Goal: Task Accomplishment & Management: Manage account settings

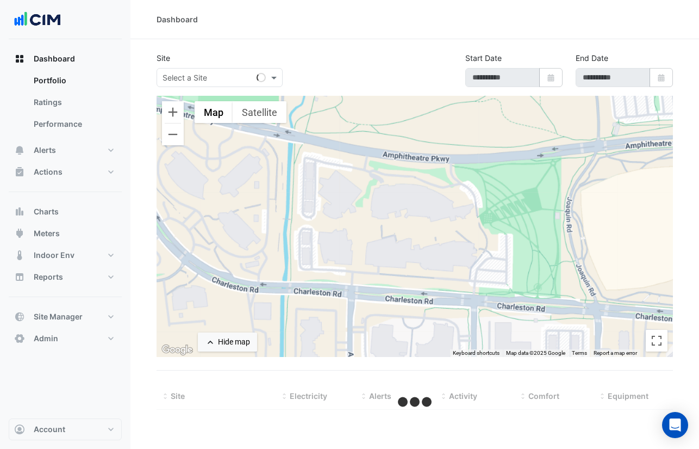
type input "**********"
select select "***"
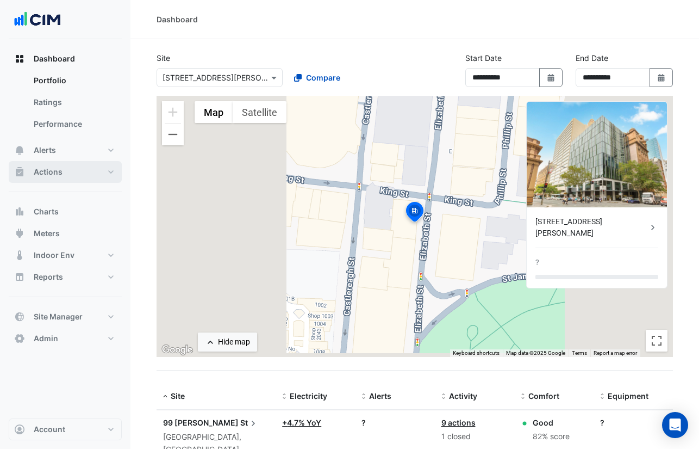
click at [56, 170] on span "Actions" at bounding box center [48, 171] width 29 height 11
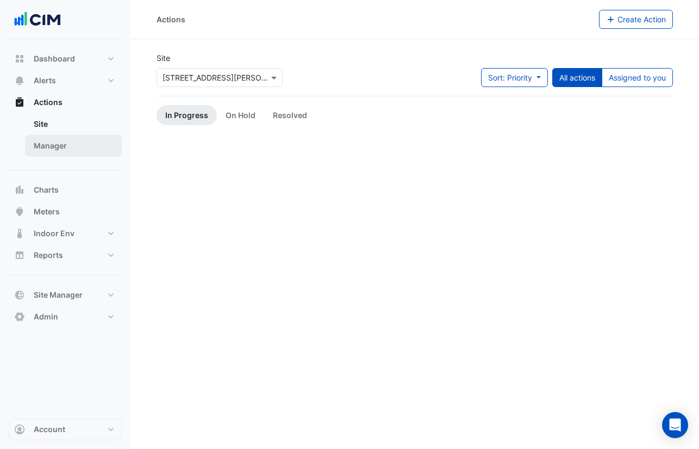
click at [76, 146] on link "Manager" at bounding box center [73, 146] width 97 height 22
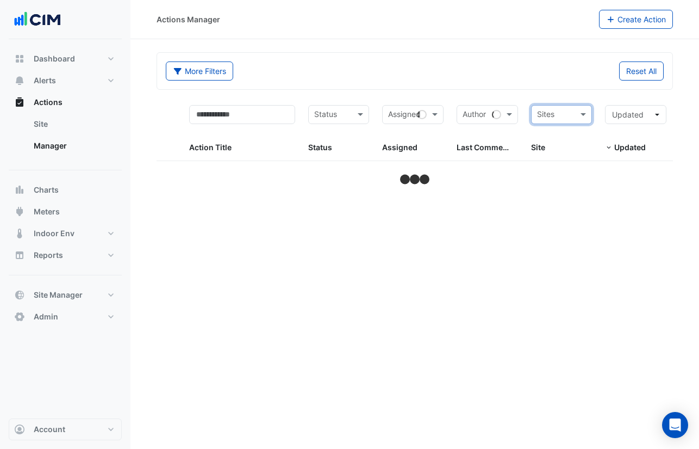
click at [553, 87] on form "More Filters Reset All Status Assigned Sites Action Title Status Status Assigne…" at bounding box center [415, 119] width 517 height 135
select select "***"
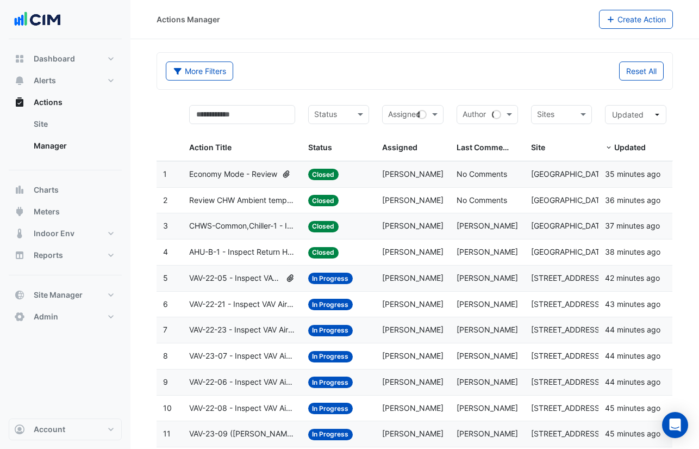
click at [376, 168] on datatable-body-cell "Assigned: [PERSON_NAME]" at bounding box center [413, 175] width 75 height 26
click at [374, 200] on datatable-body-cell "Status: Closed" at bounding box center [339, 201] width 75 height 26
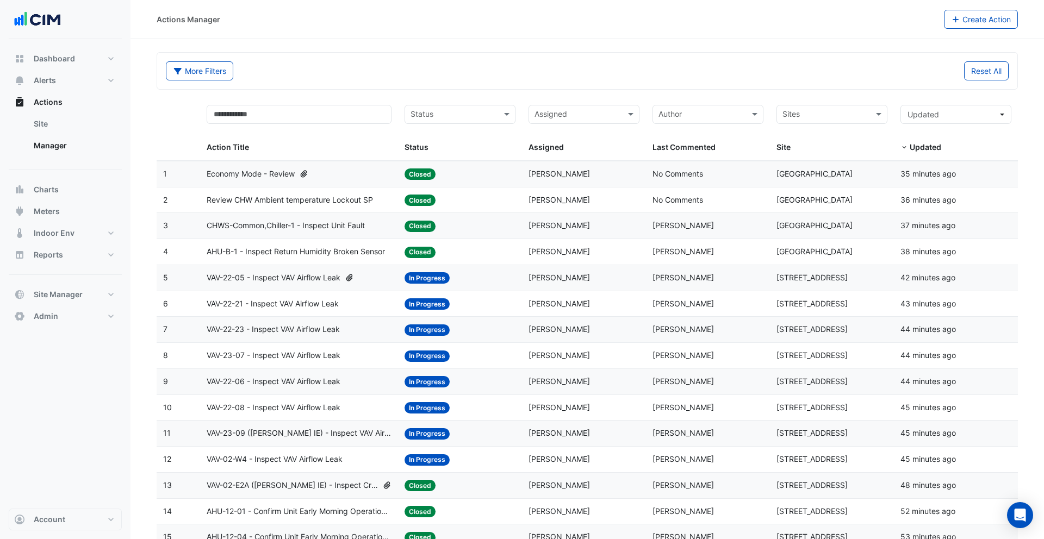
click at [328, 277] on span "VAV-22-05 - Inspect VAV Airflow Leak" at bounding box center [274, 278] width 134 height 13
click at [355, 359] on div "VAV-23-07 - Inspect VAV Airflow Leak" at bounding box center [299, 356] width 185 height 13
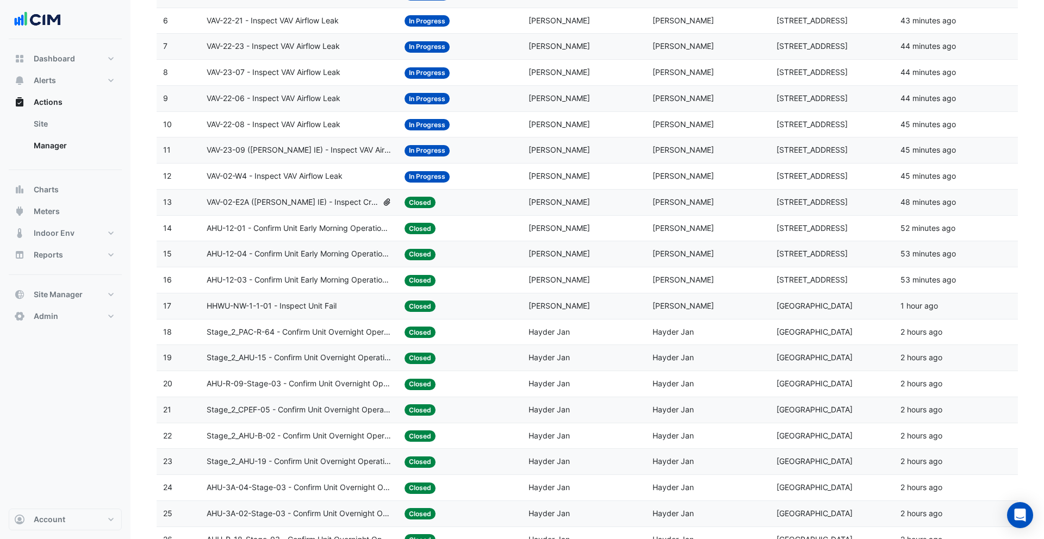
scroll to position [320, 0]
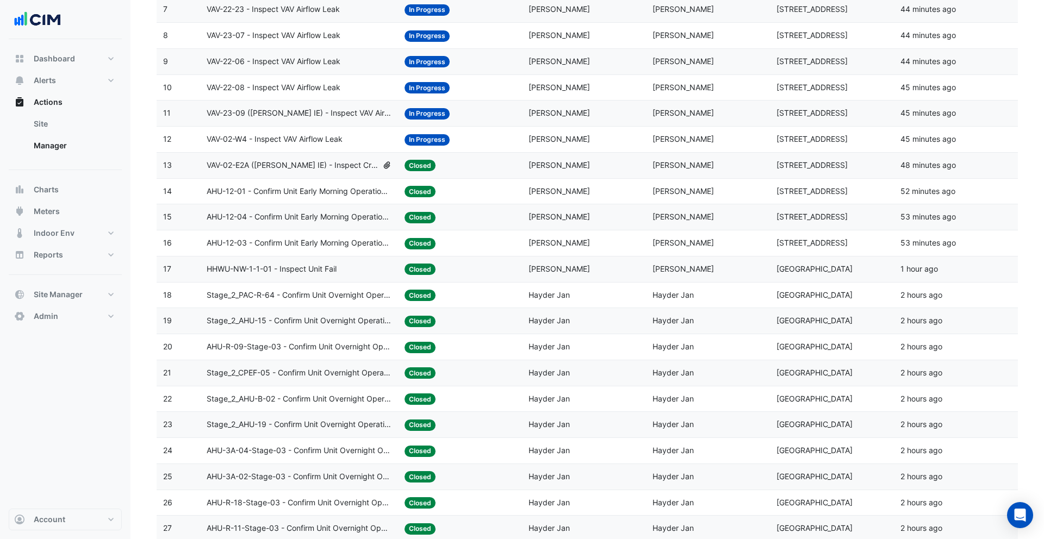
click at [572, 299] on div "Assigned: Hayder Jan" at bounding box center [584, 295] width 111 height 13
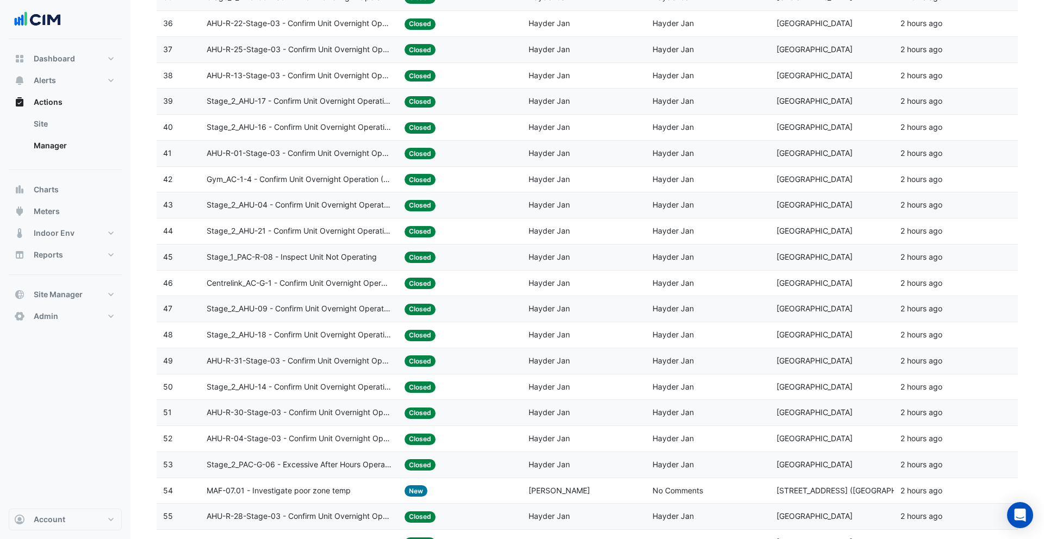
scroll to position [1275, 0]
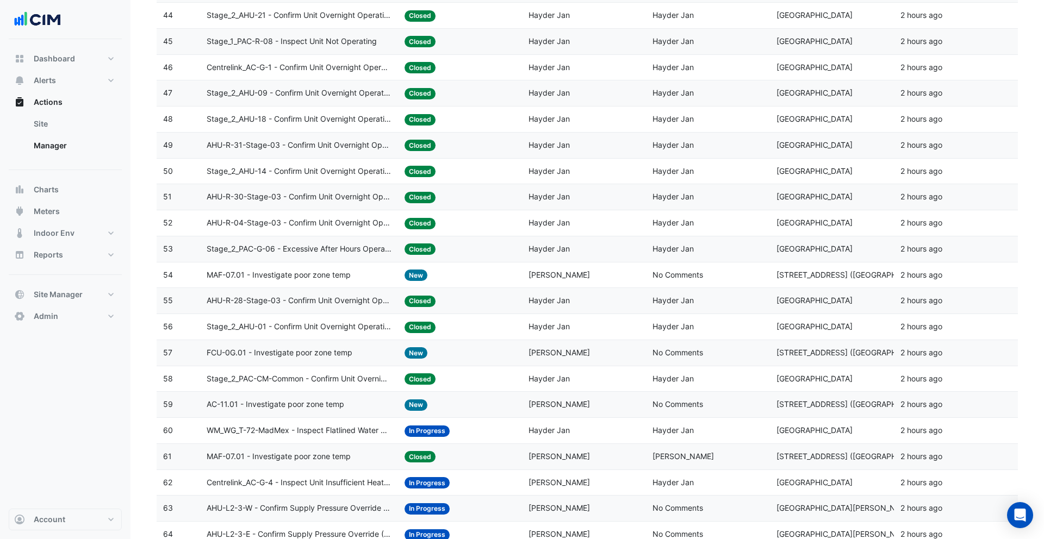
click at [600, 261] on datatable-body-cell "Assigned: Hayder Jan" at bounding box center [584, 250] width 124 height 26
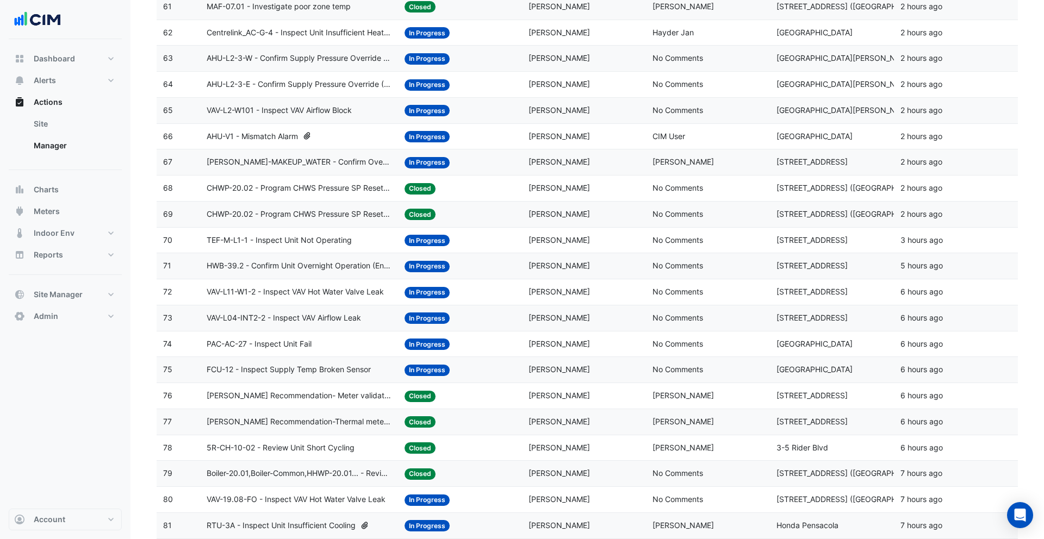
scroll to position [1821, 0]
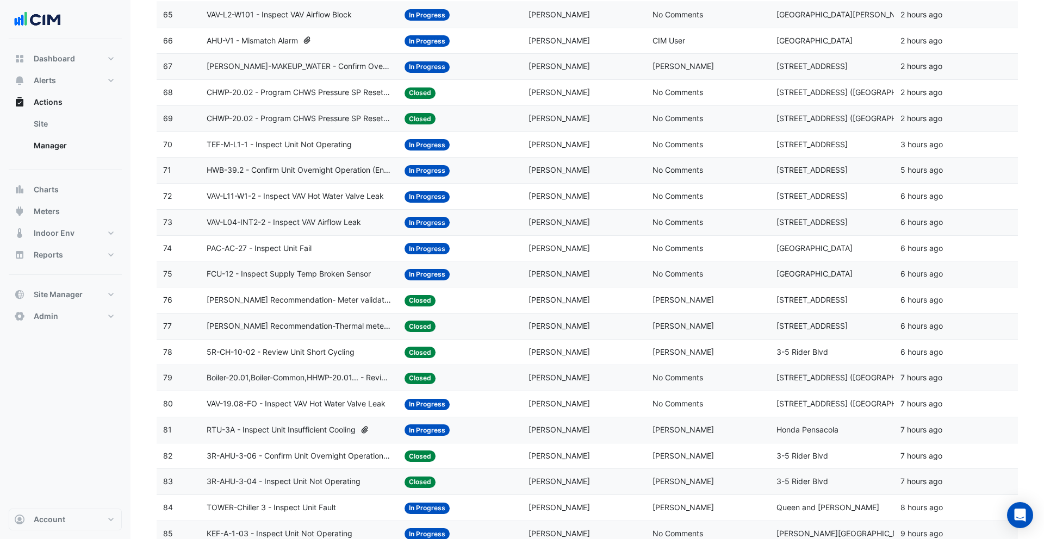
click at [545, 275] on span "[PERSON_NAME]" at bounding box center [559, 273] width 61 height 9
click at [526, 309] on datatable-body-cell "Assigned: [PERSON_NAME]" at bounding box center [584, 301] width 124 height 26
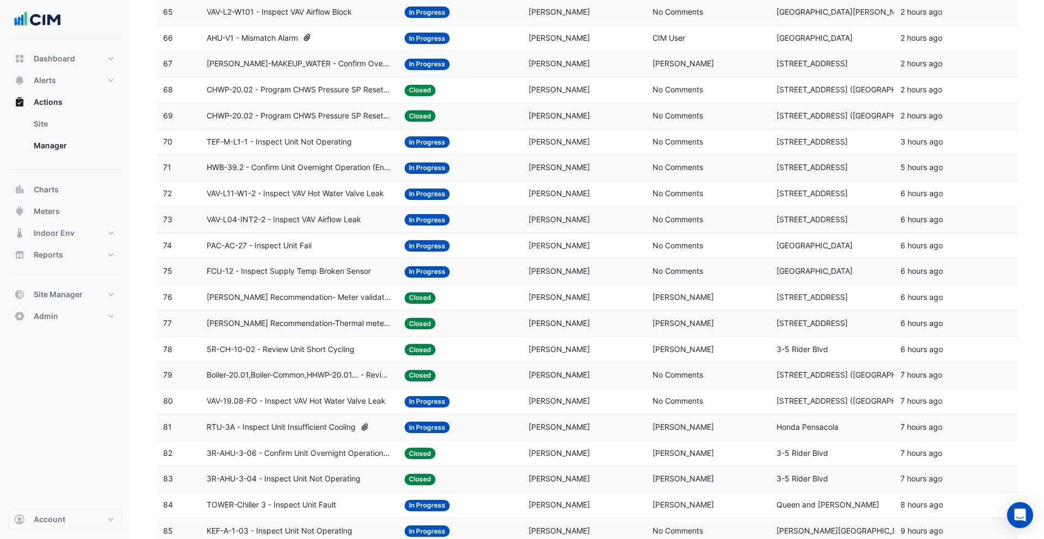
scroll to position [1825, 0]
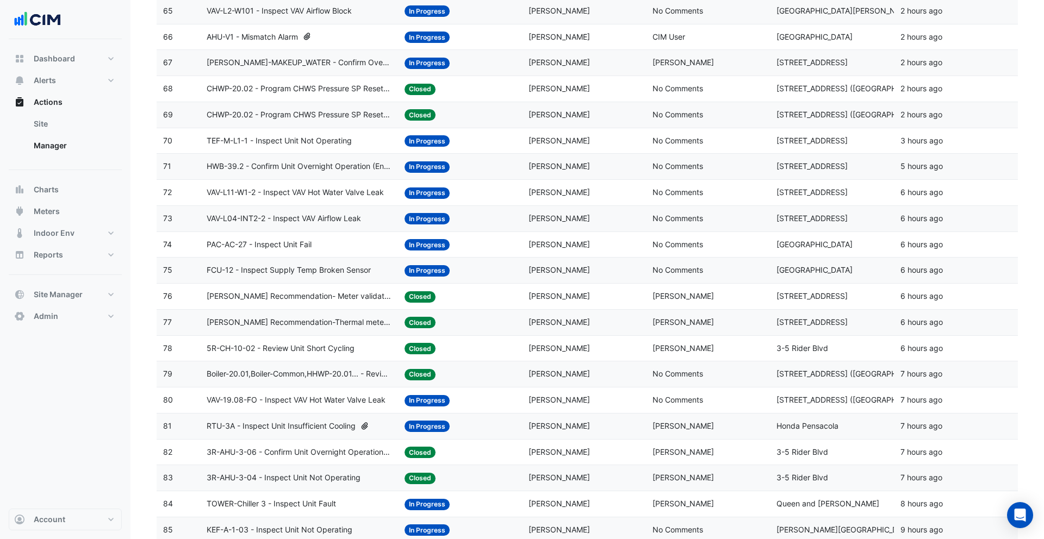
click at [518, 302] on datatable-body-cell "Status: Closed" at bounding box center [460, 297] width 124 height 26
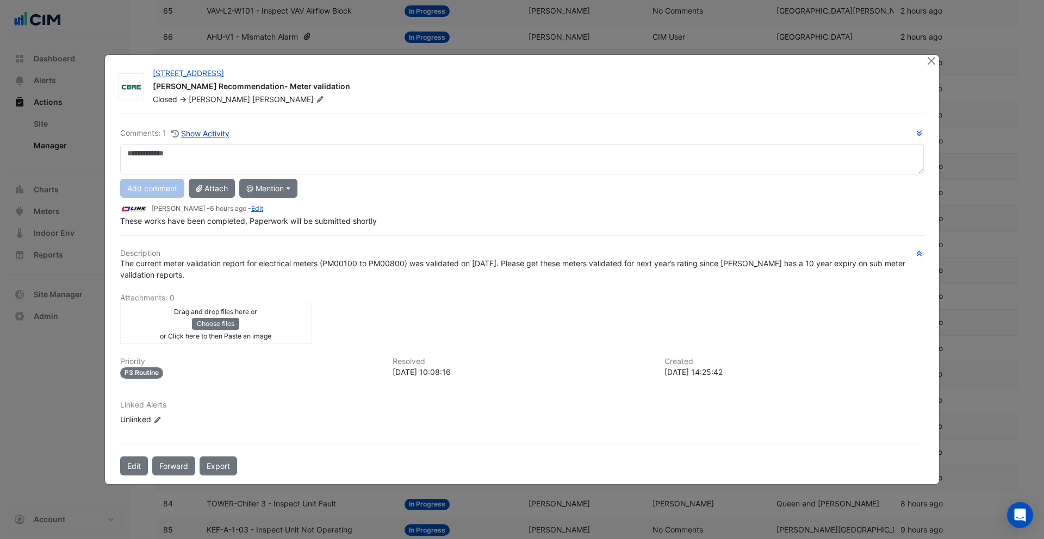
click at [207, 133] on button "Show Activity" at bounding box center [200, 133] width 59 height 13
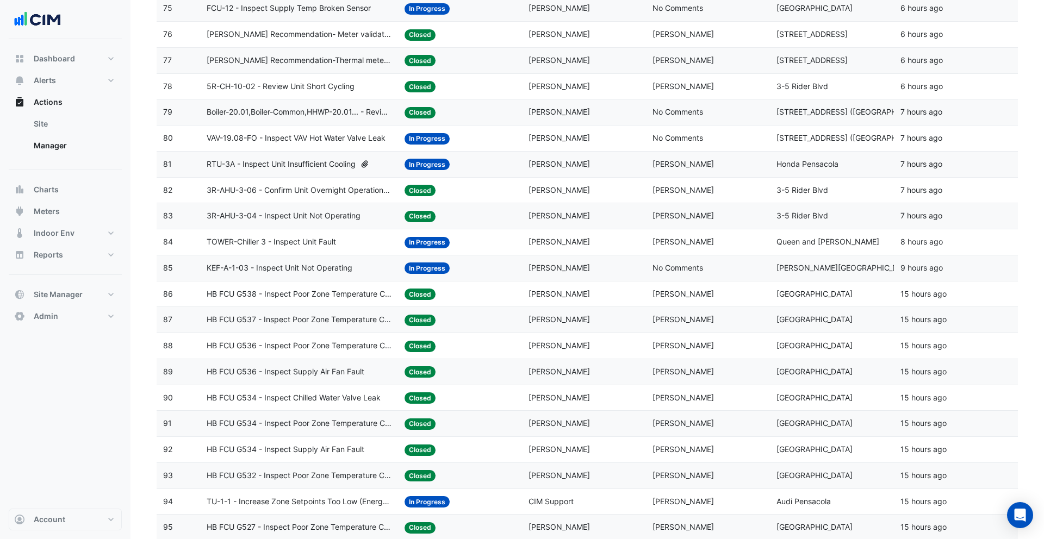
scroll to position [2248, 0]
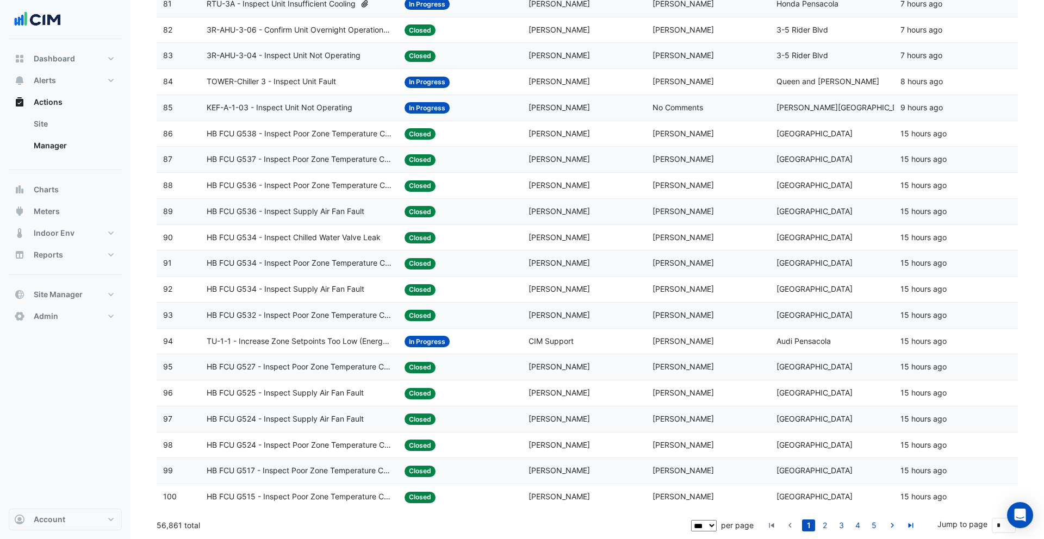
click at [513, 116] on datatable-body-cell "Status: In Progress" at bounding box center [460, 108] width 124 height 26
click at [513, 113] on div "Status: In Progress" at bounding box center [460, 108] width 111 height 13
click at [528, 84] on datatable-body-cell "Assigned: [PERSON_NAME]" at bounding box center [584, 82] width 124 height 26
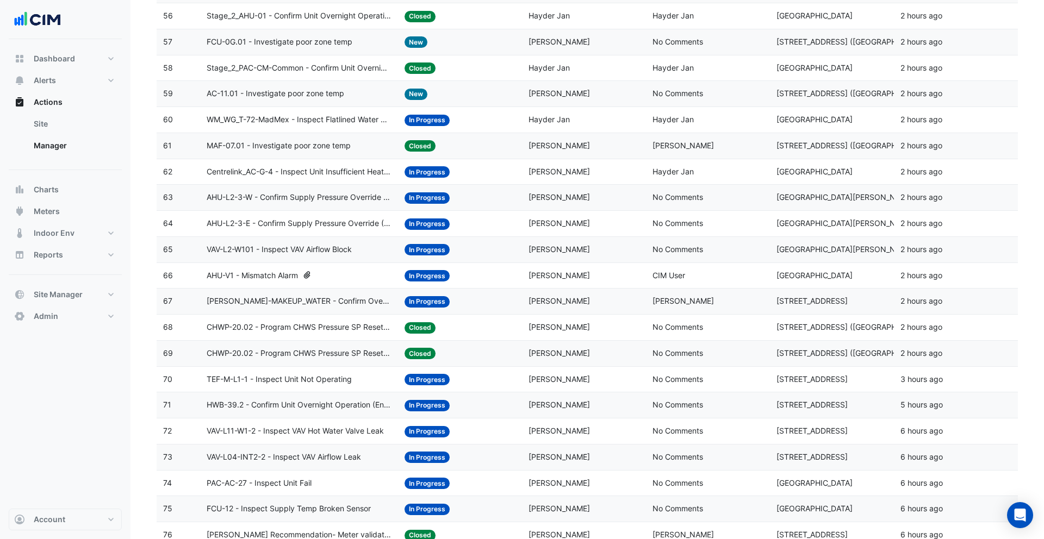
scroll to position [1581, 0]
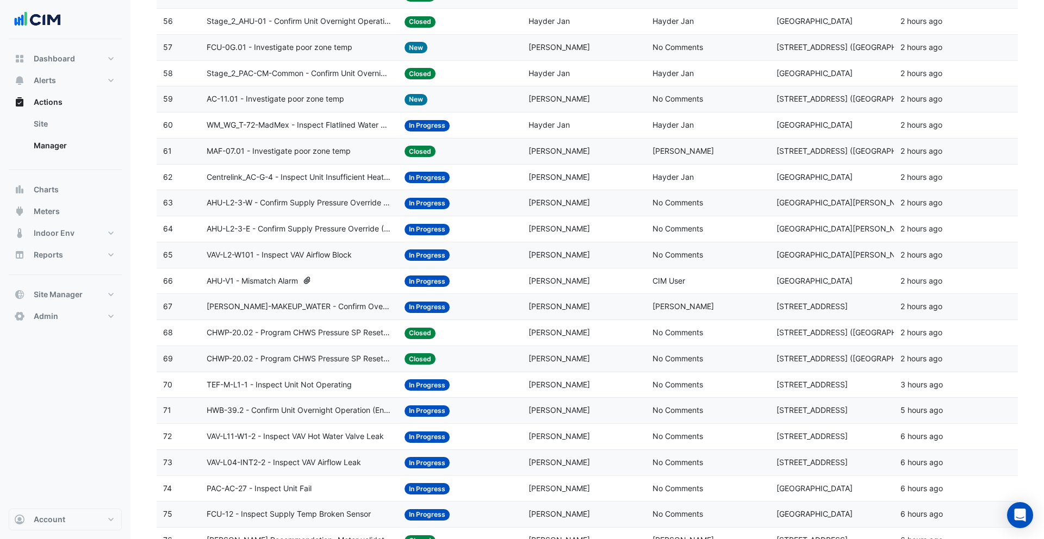
click at [485, 129] on div "Status: In Progress" at bounding box center [460, 125] width 111 height 13
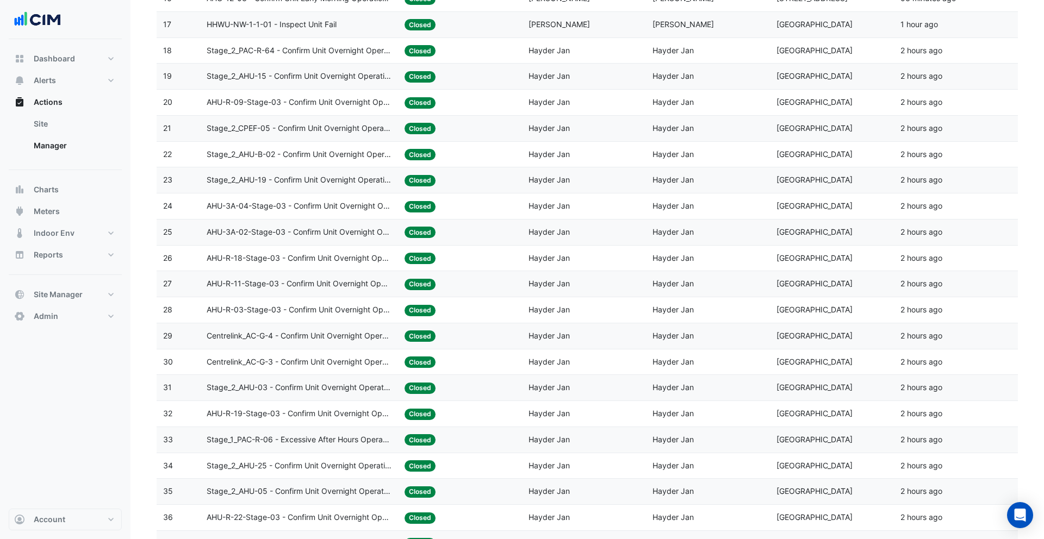
scroll to position [497, 0]
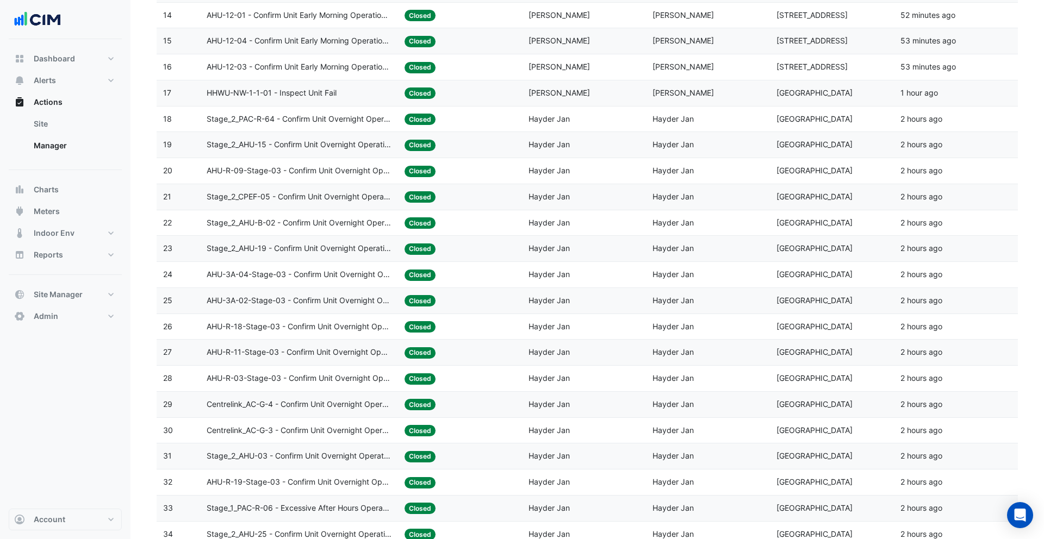
click at [496, 101] on datatable-body-cell "Status: Closed" at bounding box center [460, 93] width 124 height 26
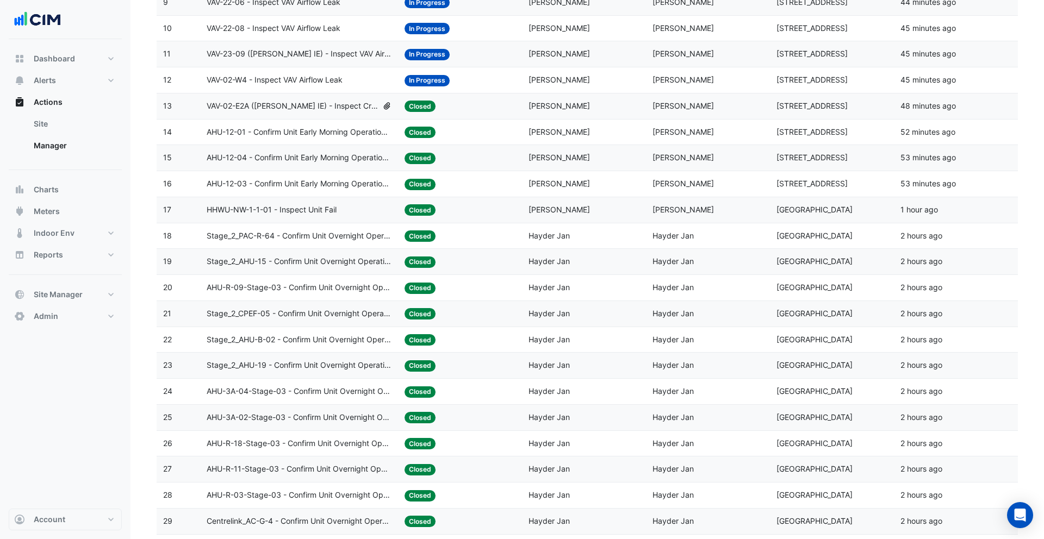
scroll to position [327, 0]
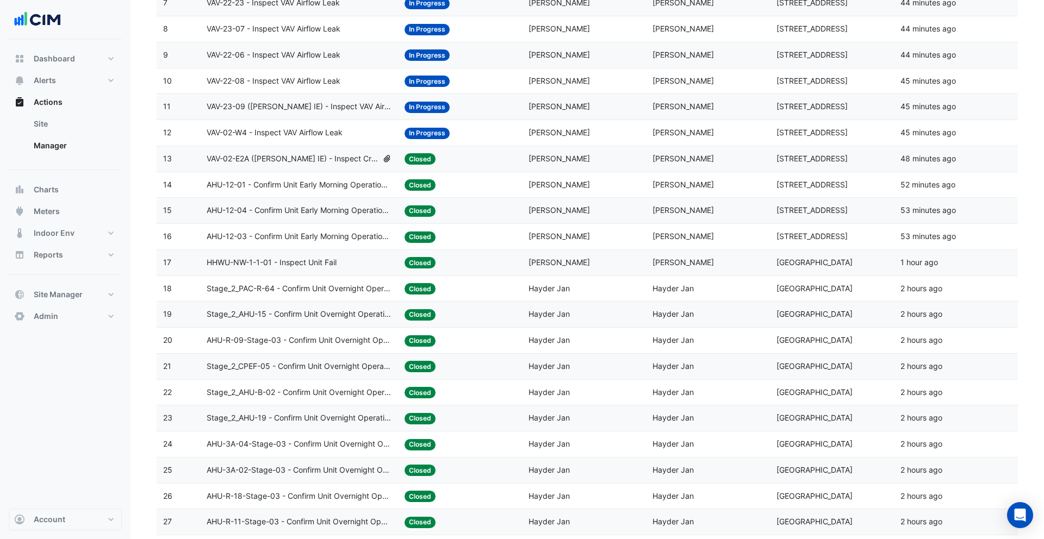
click at [488, 128] on div "Status: In Progress" at bounding box center [460, 133] width 111 height 13
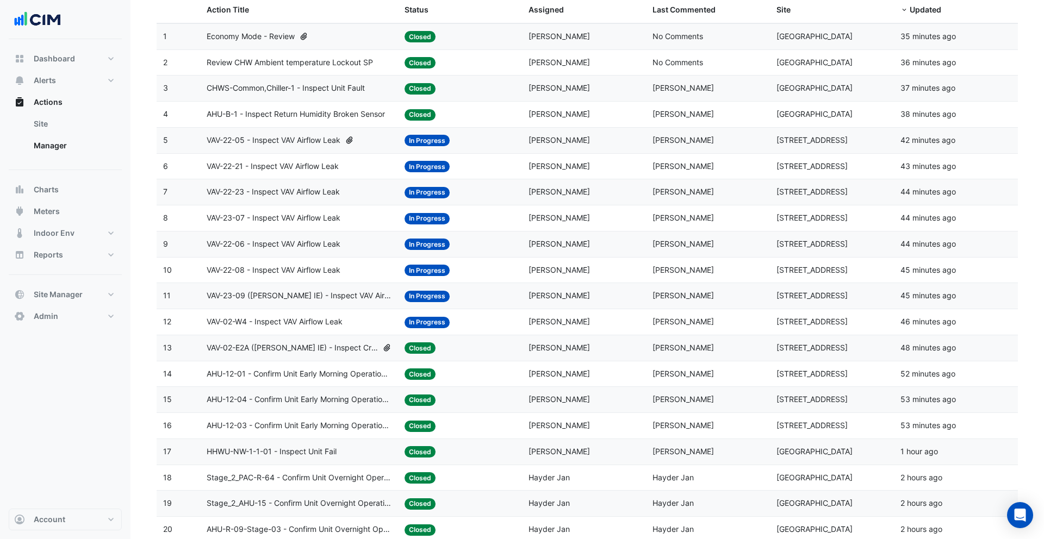
scroll to position [29, 0]
